Goal: Transaction & Acquisition: Purchase product/service

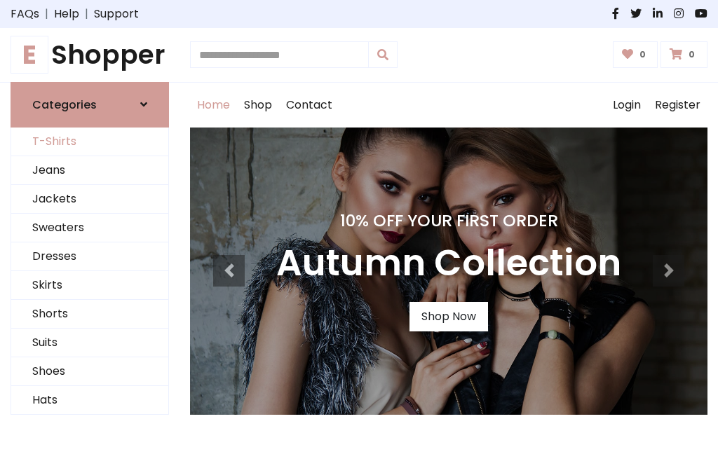
click at [90, 142] on link "T-Shirts" at bounding box center [89, 142] width 157 height 29
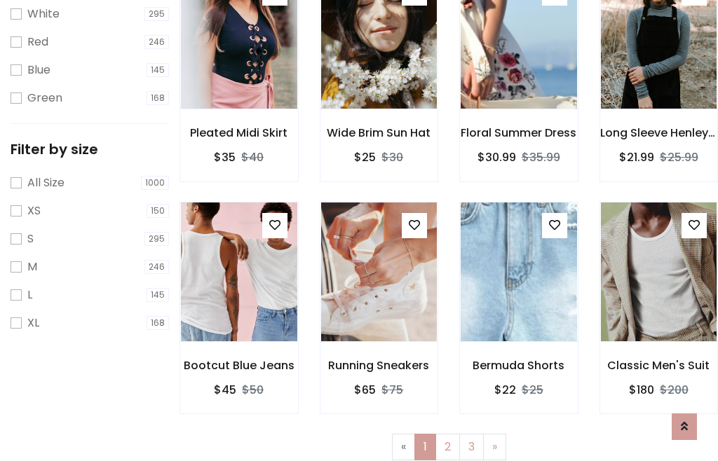
scroll to position [25, 0]
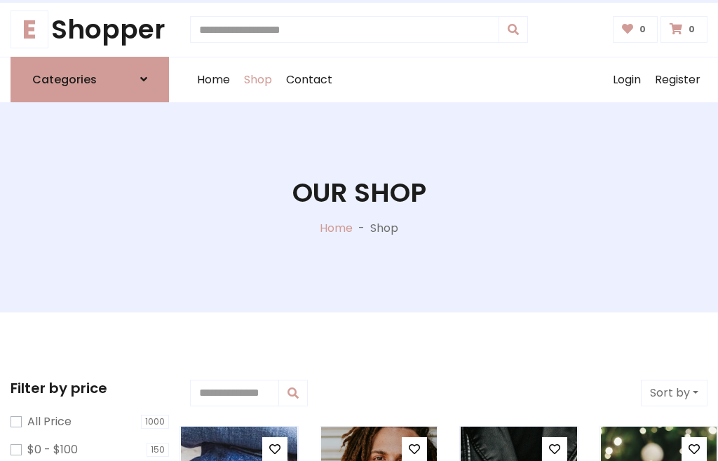
click at [359, 207] on h1 "Our Shop" at bounding box center [359, 193] width 134 height 32
click at [449, 79] on div "Home Shop Contact Log out Login Register" at bounding box center [448, 79] width 517 height 45
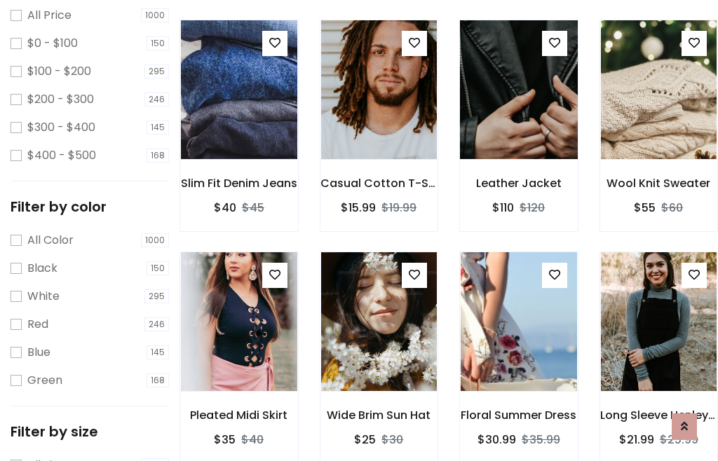
click at [518, 115] on img at bounding box center [519, 89] width 140 height 337
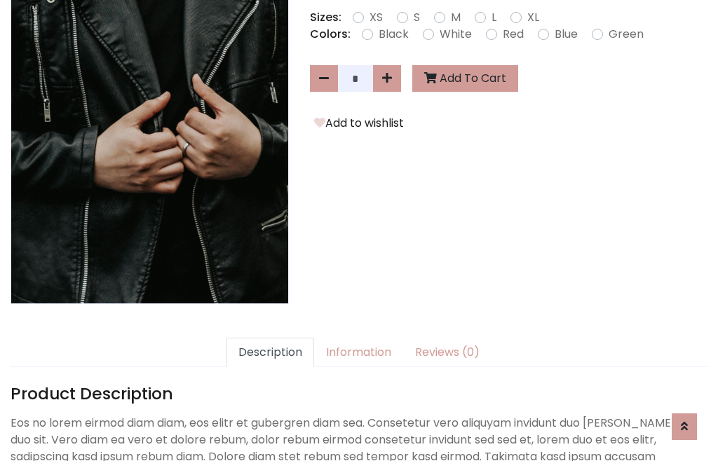
scroll to position [343, 0]
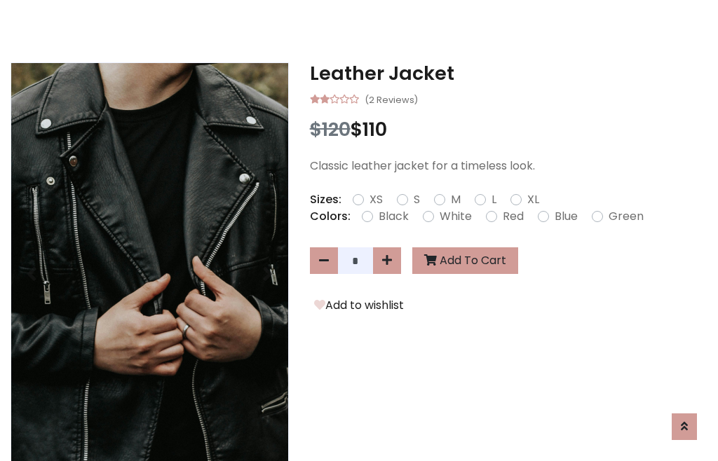
click at [508, 73] on h3 "Leather Jacket" at bounding box center [509, 73] width 398 height 22
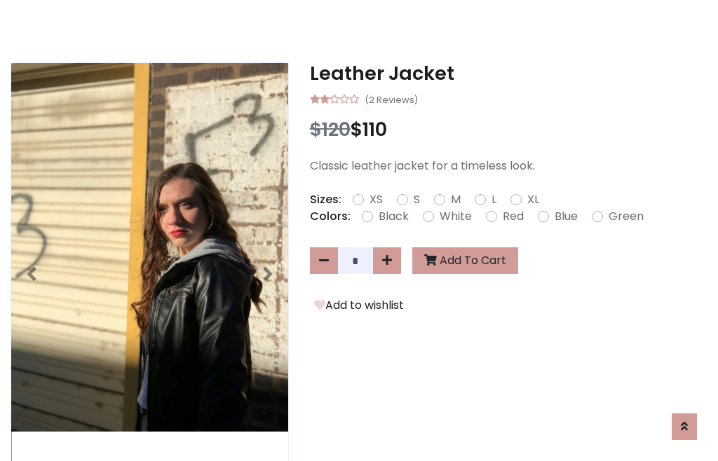
click at [508, 73] on h3 "Leather Jacket" at bounding box center [509, 73] width 398 height 22
